Goal: Navigation & Orientation: Find specific page/section

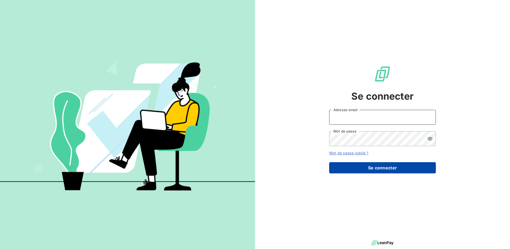
type input "[EMAIL_ADDRESS][DOMAIN_NAME]"
click at [387, 169] on button "Se connecter" at bounding box center [382, 167] width 107 height 11
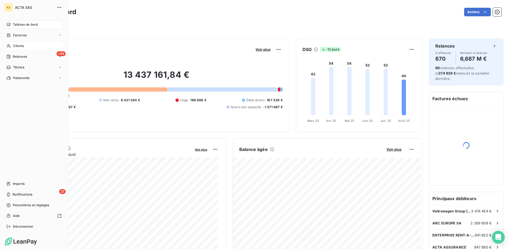
click at [17, 47] on span "Clients" at bounding box center [18, 45] width 11 height 5
